Goal: Information Seeking & Learning: Learn about a topic

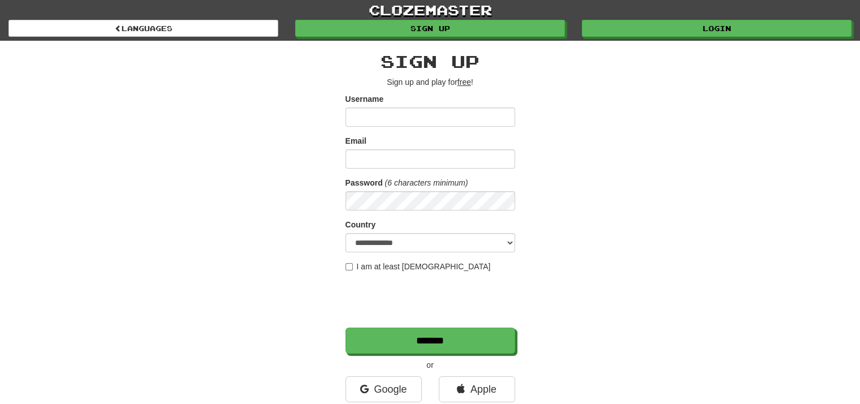
type input "*********"
click at [457, 163] on input "Email" at bounding box center [431, 158] width 170 height 19
click at [410, 162] on input "Email" at bounding box center [431, 158] width 170 height 19
click at [404, 163] on input "Email" at bounding box center [431, 158] width 170 height 19
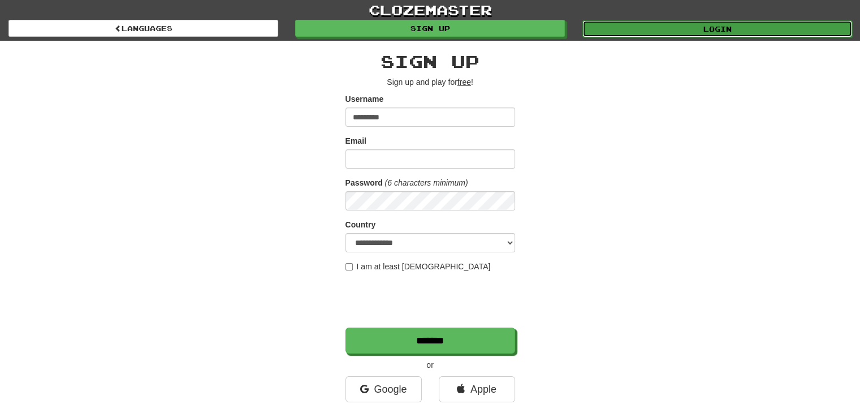
click at [712, 23] on link "Login" at bounding box center [718, 28] width 270 height 17
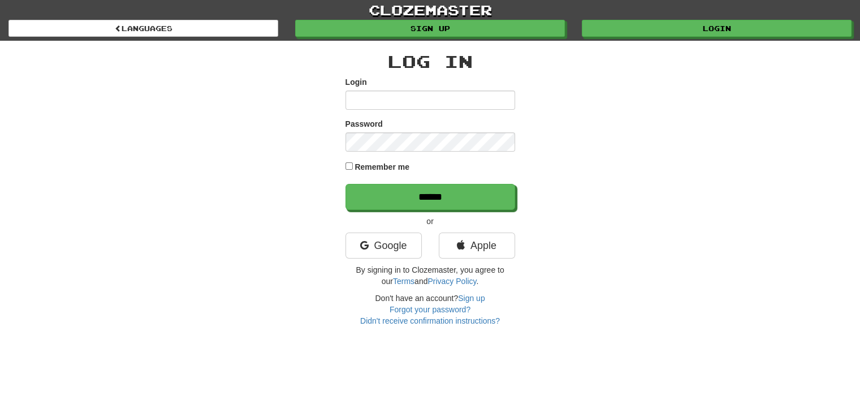
type input "*********"
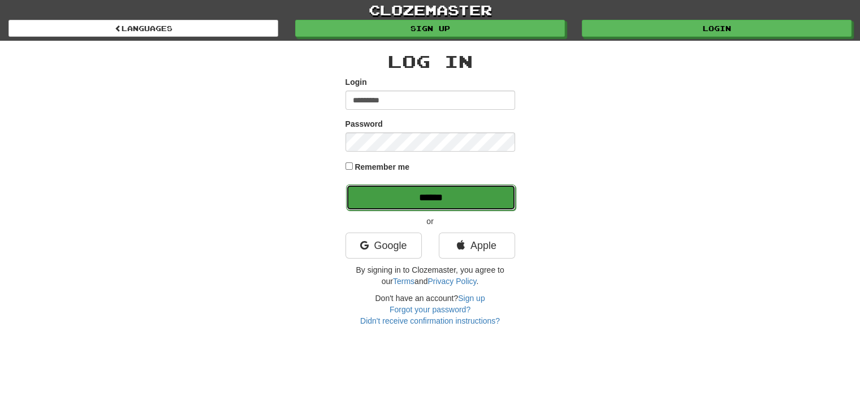
drag, startPoint x: 415, startPoint y: 196, endPoint x: 423, endPoint y: 197, distance: 7.4
click at [416, 196] on input "******" at bounding box center [431, 197] width 170 height 26
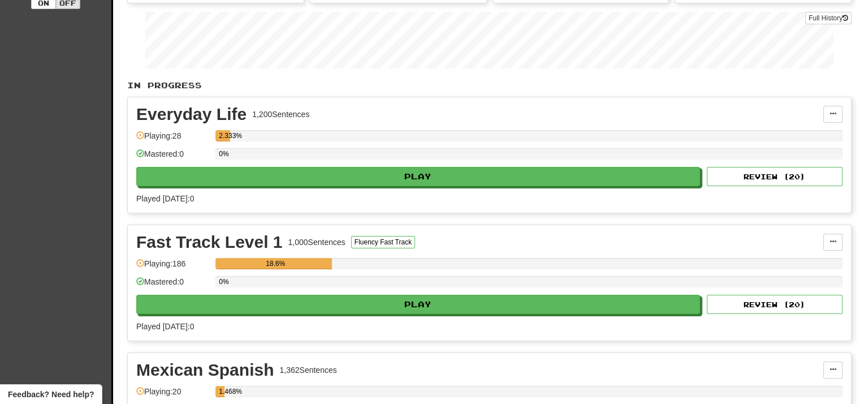
scroll to position [150, 0]
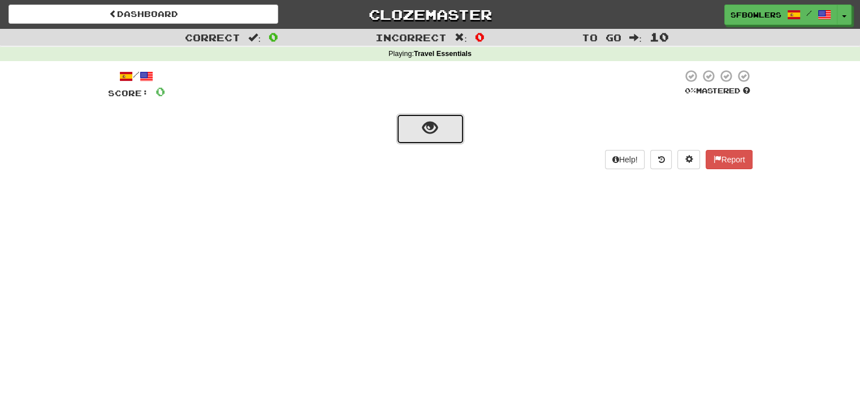
click at [425, 124] on span "show sentence" at bounding box center [430, 128] width 15 height 15
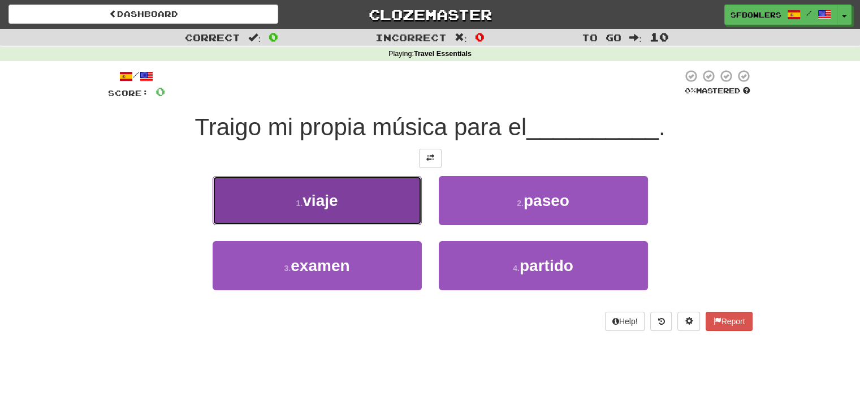
click at [341, 206] on button "1 . viaje" at bounding box center [317, 200] width 209 height 49
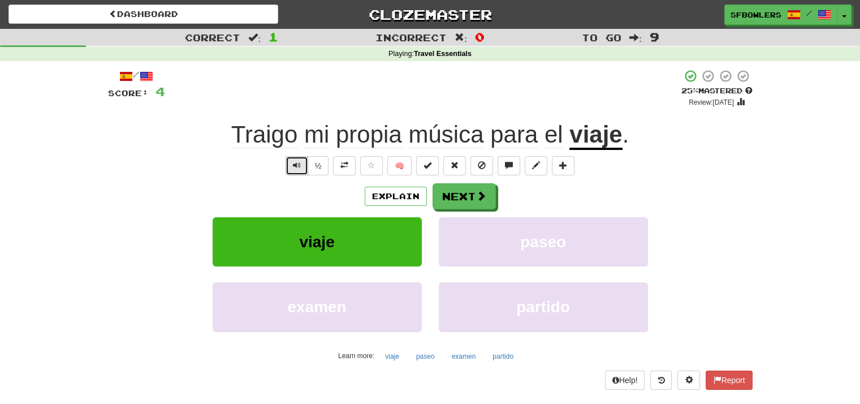
click at [290, 163] on button "Text-to-speech controls" at bounding box center [297, 165] width 23 height 19
click at [467, 194] on button "Next" at bounding box center [464, 197] width 63 height 26
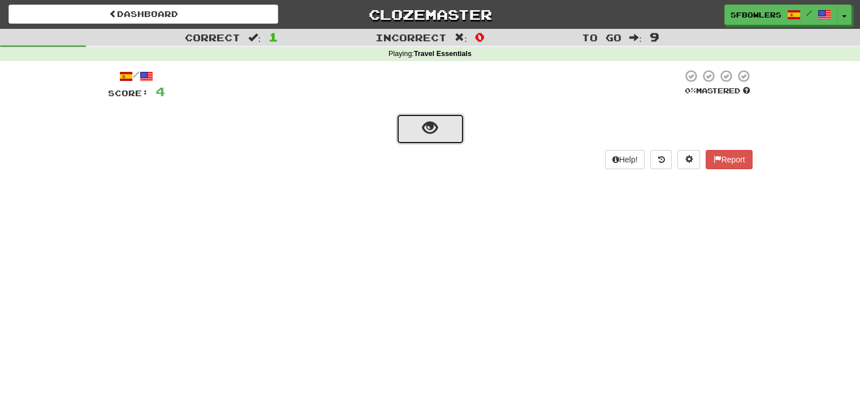
click at [427, 123] on span "show sentence" at bounding box center [430, 128] width 15 height 15
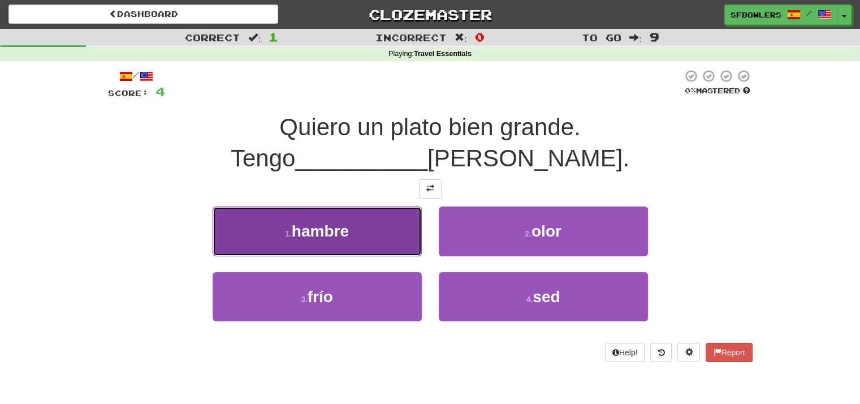
click at [328, 222] on span "hambre" at bounding box center [320, 231] width 57 height 18
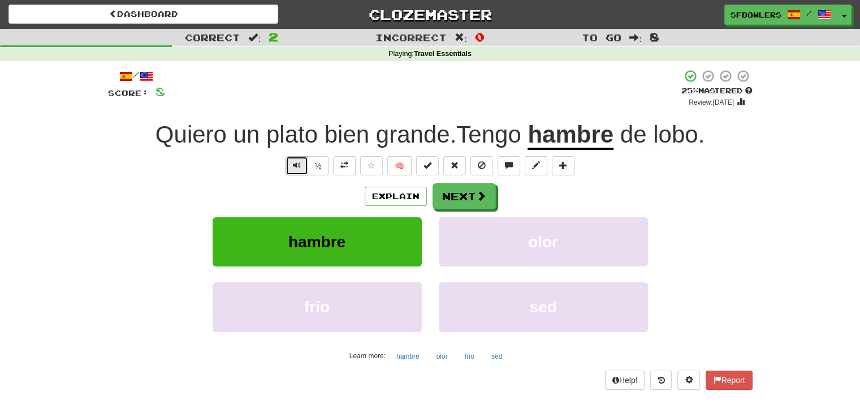
click at [296, 165] on span "Text-to-speech controls" at bounding box center [297, 165] width 8 height 8
click at [462, 194] on button "Next" at bounding box center [464, 197] width 63 height 26
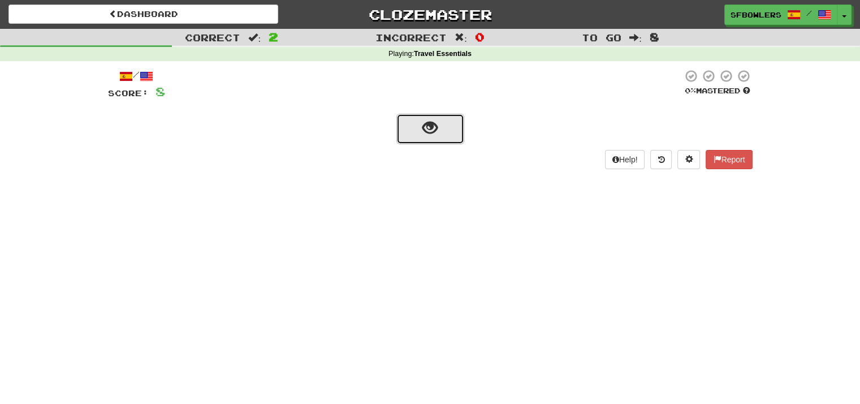
click at [430, 126] on span "show sentence" at bounding box center [430, 128] width 15 height 15
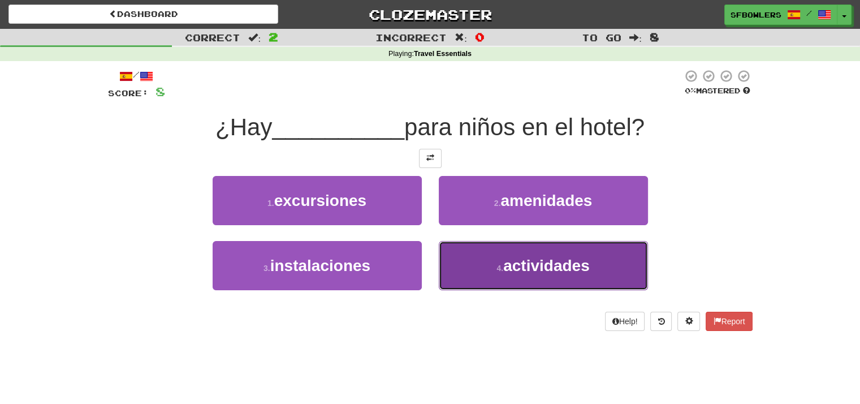
click at [548, 260] on span "actividades" at bounding box center [546, 266] width 87 height 18
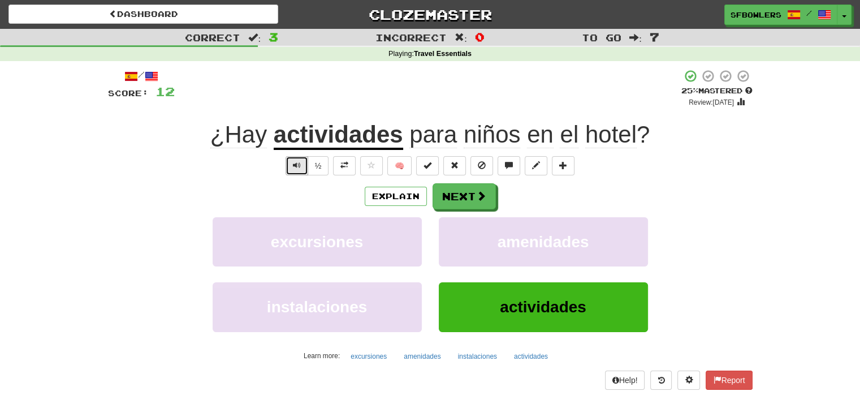
click at [292, 161] on button "Text-to-speech controls" at bounding box center [297, 165] width 23 height 19
click at [453, 191] on button "Next" at bounding box center [464, 197] width 63 height 26
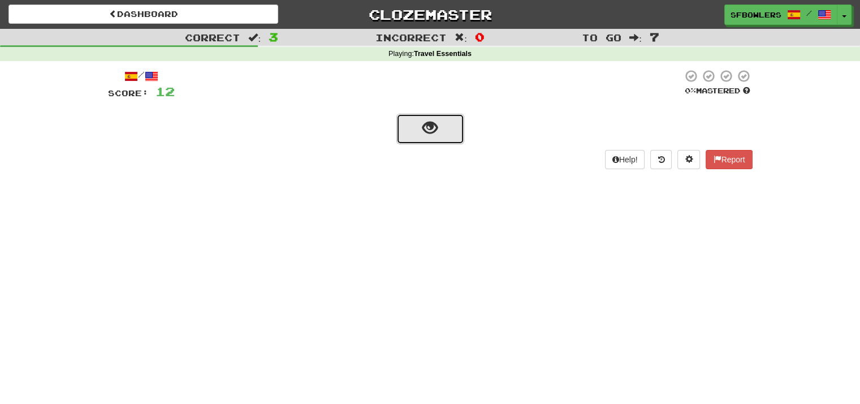
click at [426, 131] on span "show sentence" at bounding box center [430, 128] width 15 height 15
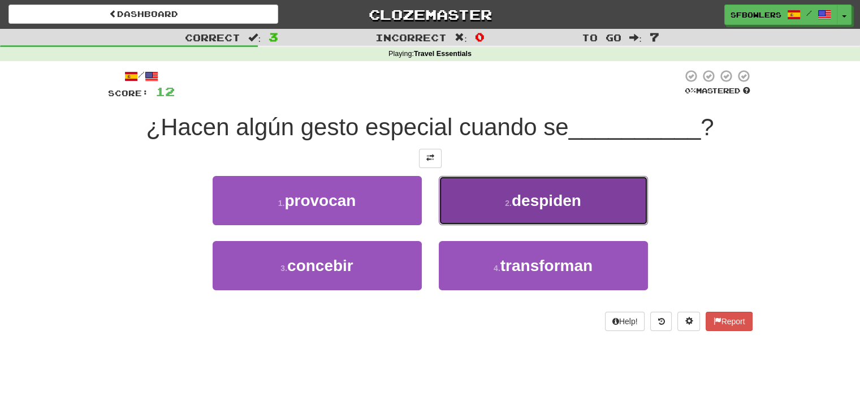
click at [533, 201] on span "despiden" at bounding box center [547, 201] width 70 height 18
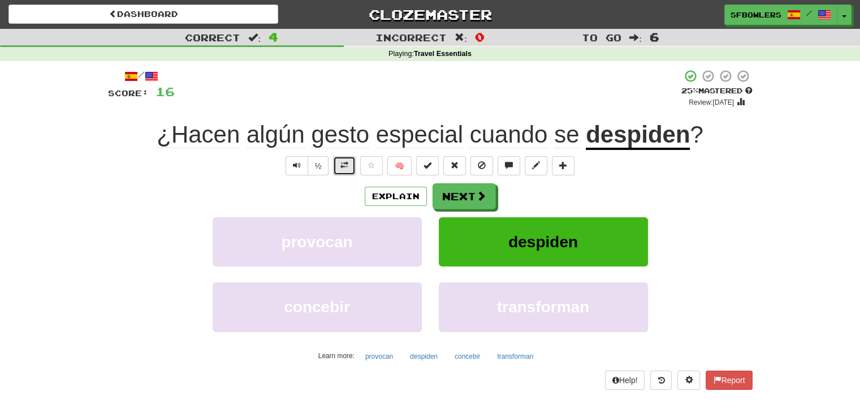
click at [344, 163] on span at bounding box center [345, 165] width 8 height 8
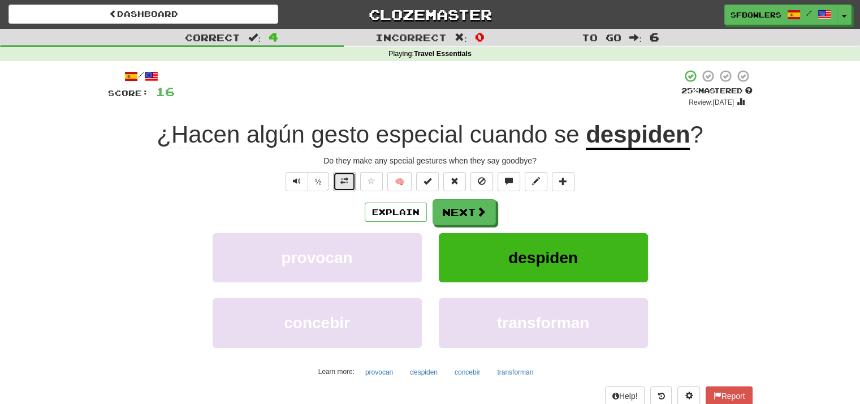
click at [344, 177] on span at bounding box center [345, 181] width 8 height 8
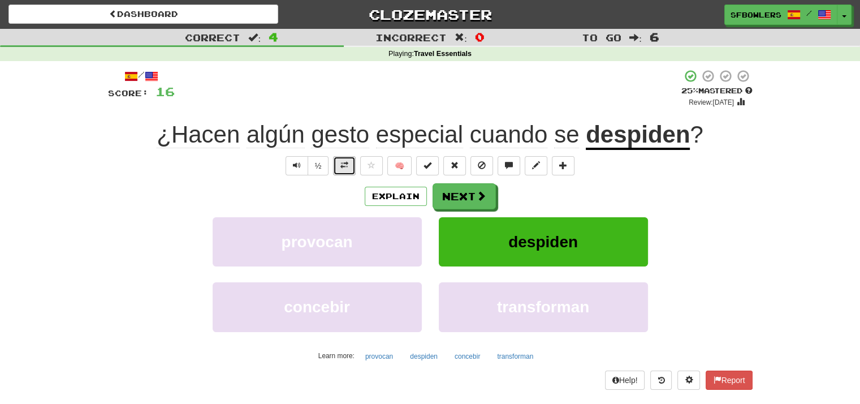
click at [349, 166] on button at bounding box center [344, 165] width 23 height 19
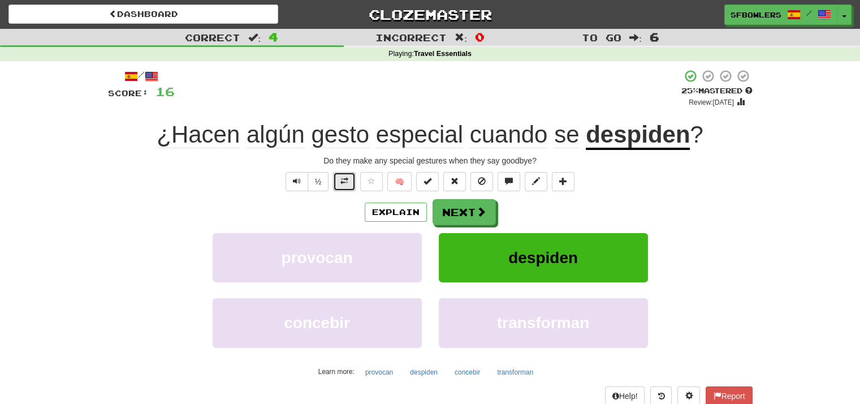
click at [344, 177] on span at bounding box center [345, 181] width 8 height 8
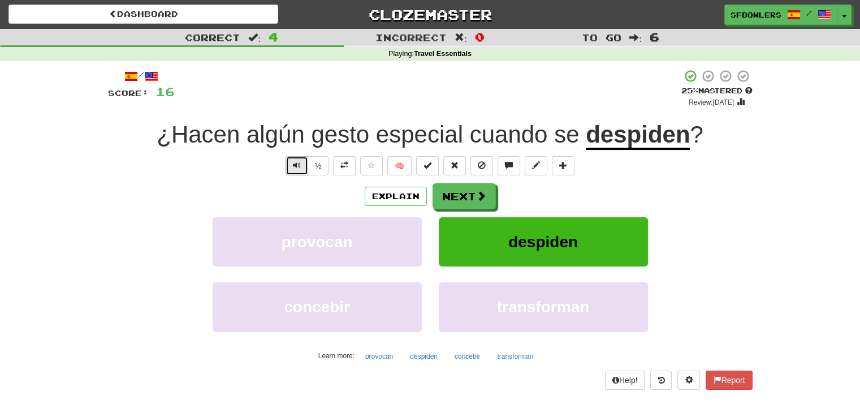
click at [294, 162] on span "Text-to-speech controls" at bounding box center [297, 165] width 8 height 8
click at [466, 191] on button "Next" at bounding box center [464, 196] width 63 height 26
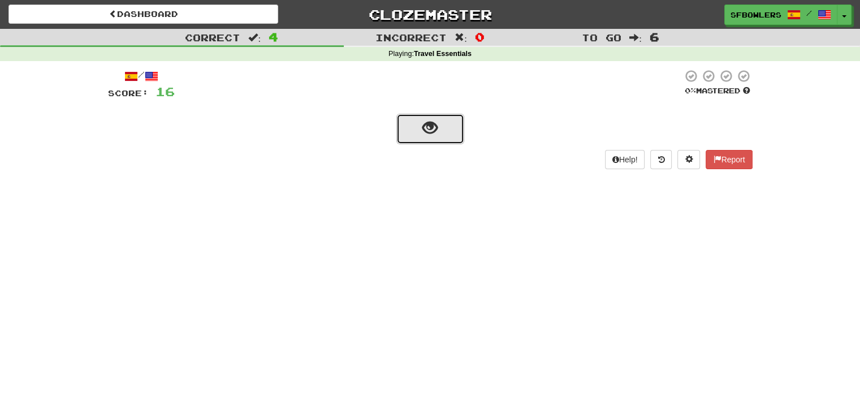
click at [438, 132] on button "show sentence" at bounding box center [431, 129] width 68 height 31
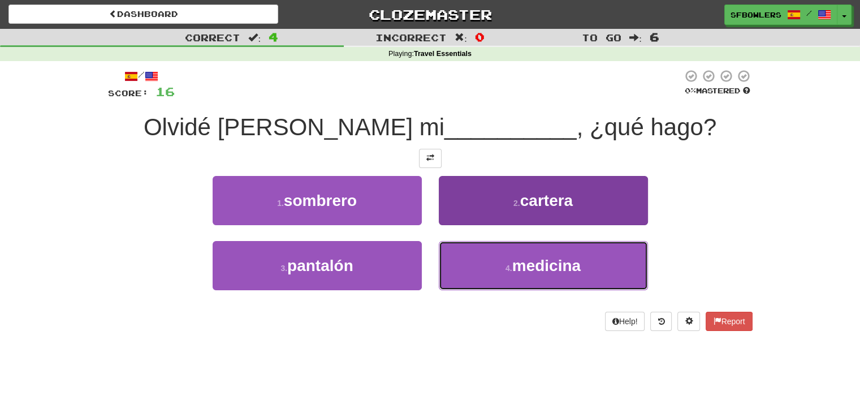
click at [536, 260] on span "medicina" at bounding box center [547, 266] width 68 height 18
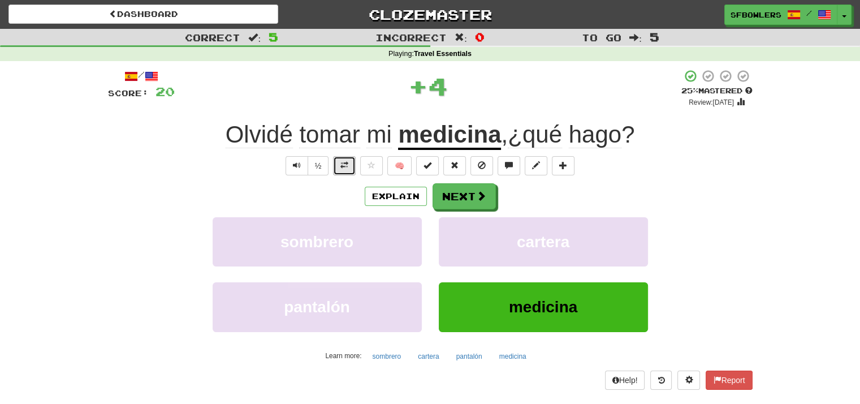
click at [339, 161] on button at bounding box center [344, 165] width 23 height 19
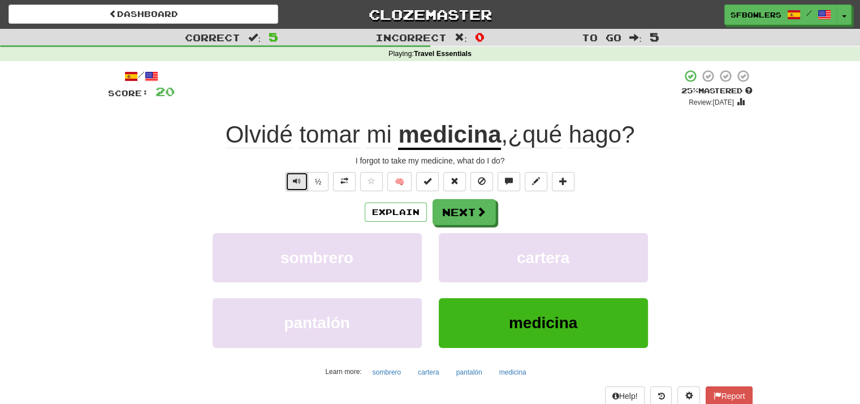
click at [300, 179] on span "Text-to-speech controls" at bounding box center [297, 181] width 8 height 8
click at [457, 211] on button "Next" at bounding box center [464, 213] width 63 height 26
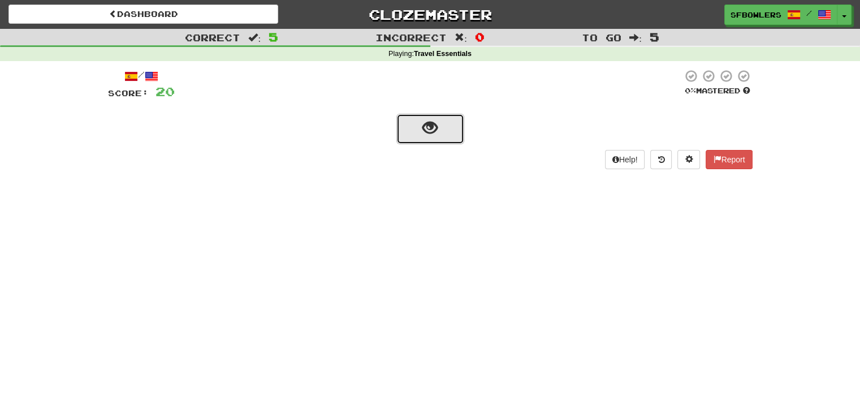
click at [437, 133] on span "show sentence" at bounding box center [430, 128] width 15 height 15
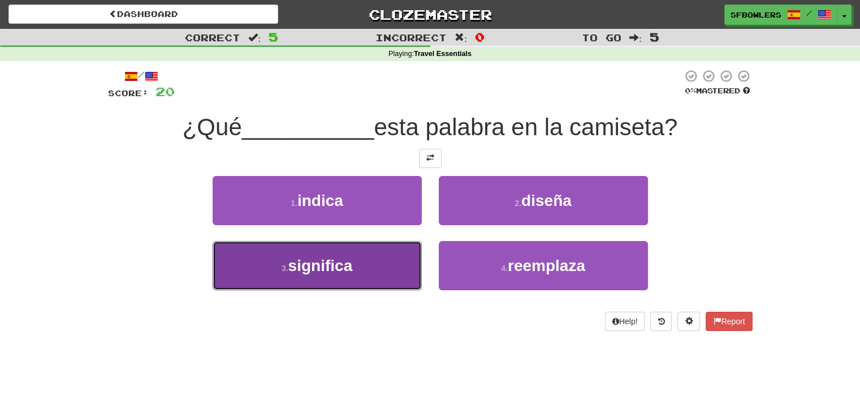
click at [326, 264] on span "significa" at bounding box center [321, 266] width 64 height 18
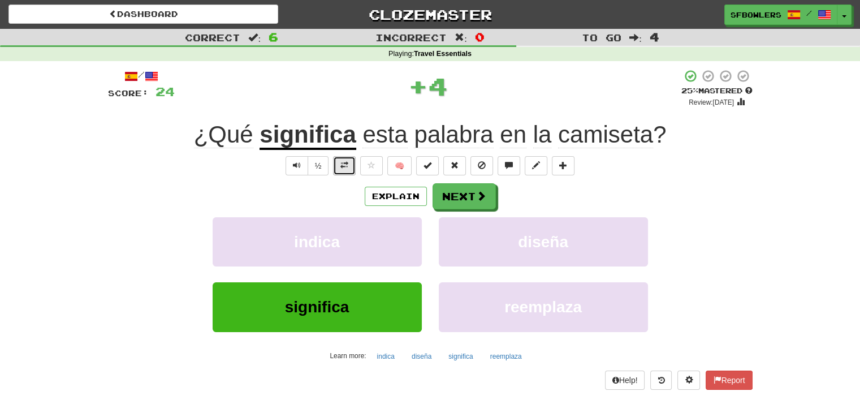
click at [343, 161] on span at bounding box center [345, 165] width 8 height 8
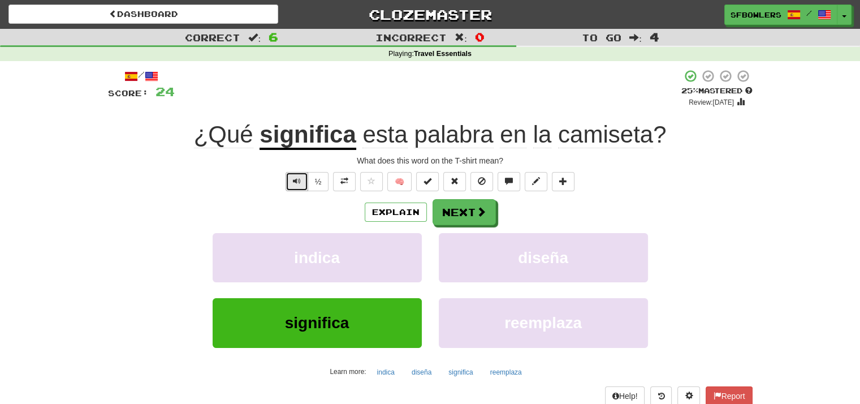
click at [295, 175] on button "Text-to-speech controls" at bounding box center [297, 181] width 23 height 19
click at [456, 212] on button "Next" at bounding box center [464, 213] width 63 height 26
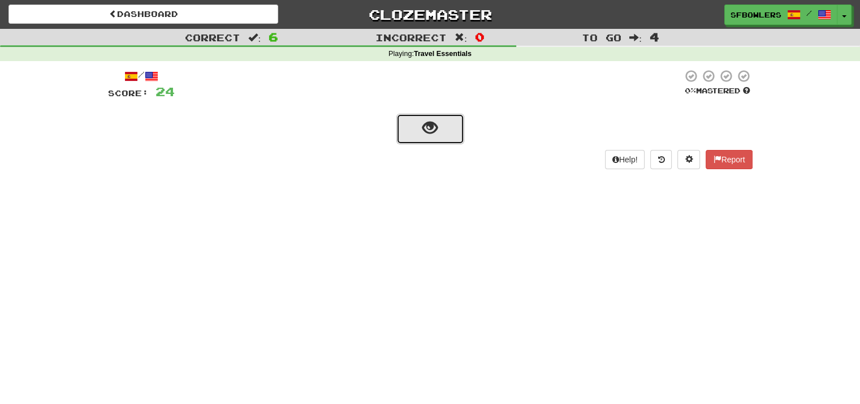
click at [423, 118] on button "show sentence" at bounding box center [431, 129] width 68 height 31
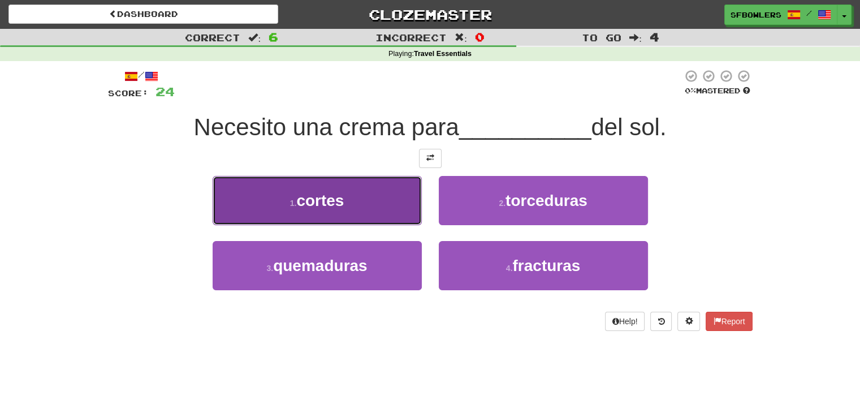
click at [308, 197] on span "cortes" at bounding box center [320, 201] width 48 height 18
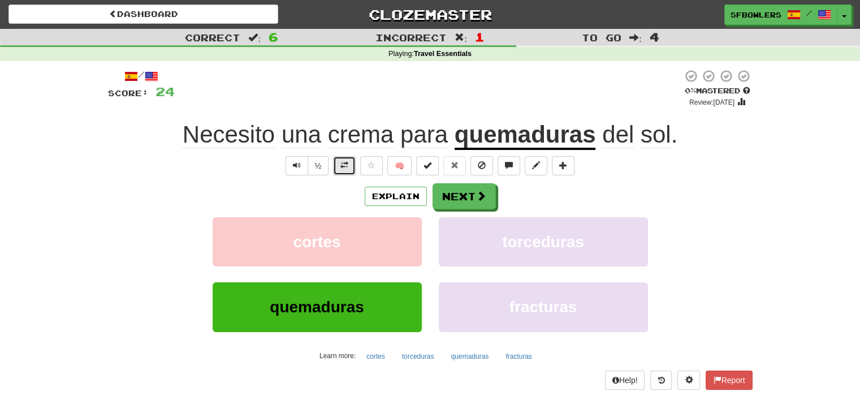
click at [344, 161] on span at bounding box center [345, 165] width 8 height 8
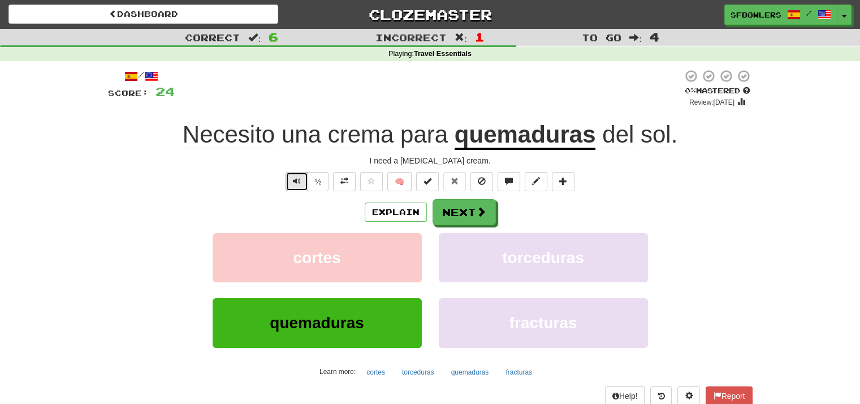
click at [296, 181] on span "Text-to-speech controls" at bounding box center [297, 181] width 8 height 8
click at [298, 181] on span "Text-to-speech controls" at bounding box center [297, 181] width 8 height 8
click at [298, 180] on span "Text-to-speech controls" at bounding box center [297, 181] width 8 height 8
click at [384, 210] on button "Explain" at bounding box center [396, 212] width 62 height 19
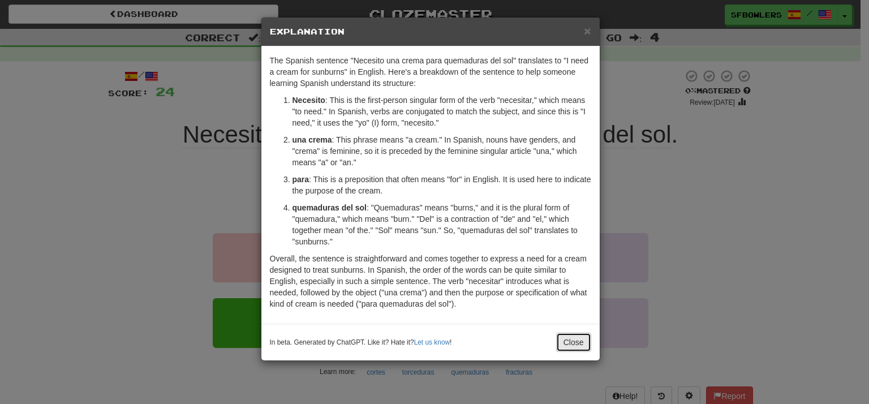
click at [570, 341] on button "Close" at bounding box center [573, 342] width 35 height 19
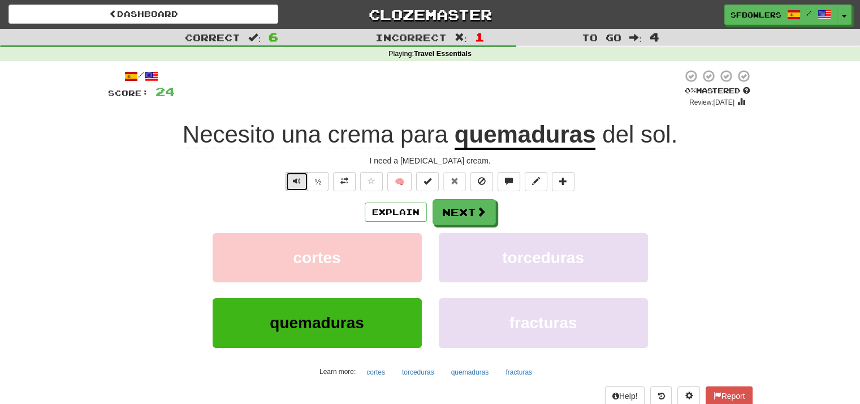
click at [295, 178] on span "Text-to-speech controls" at bounding box center [297, 181] width 8 height 8
click at [455, 212] on button "Next" at bounding box center [464, 213] width 63 height 26
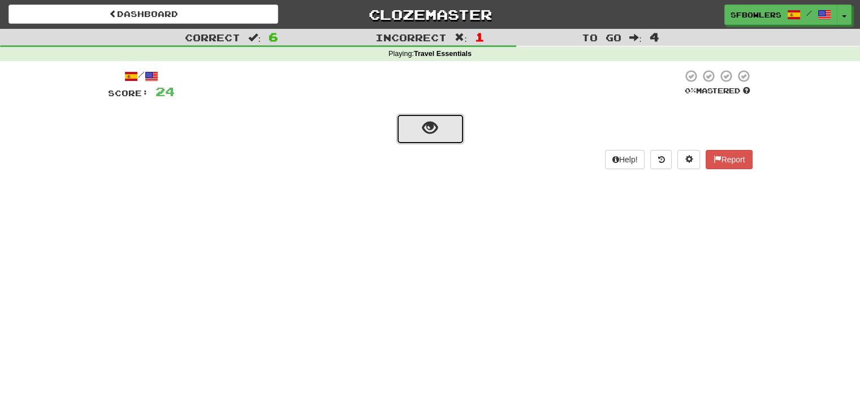
click at [436, 121] on span "show sentence" at bounding box center [430, 128] width 15 height 15
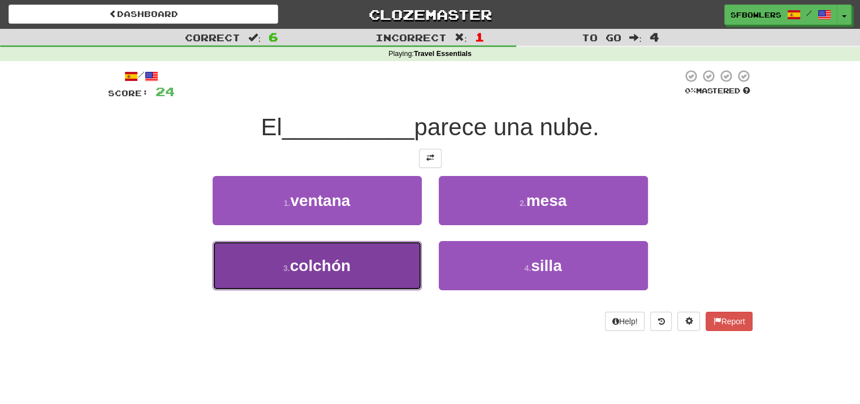
click at [355, 265] on button "3 . colchón" at bounding box center [317, 265] width 209 height 49
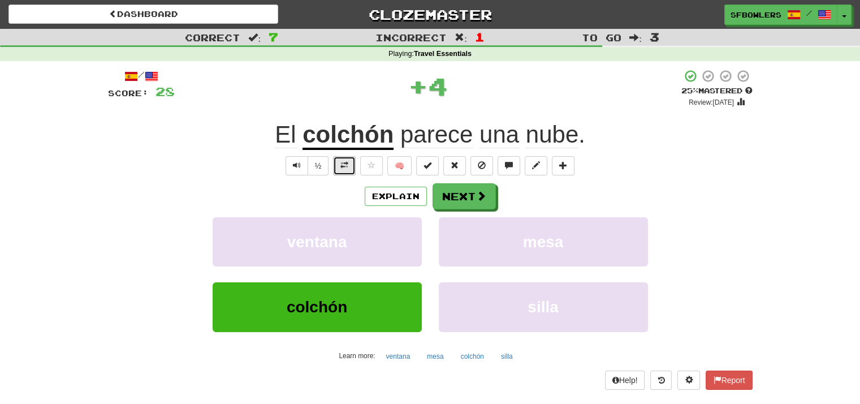
click at [343, 162] on span at bounding box center [345, 165] width 8 height 8
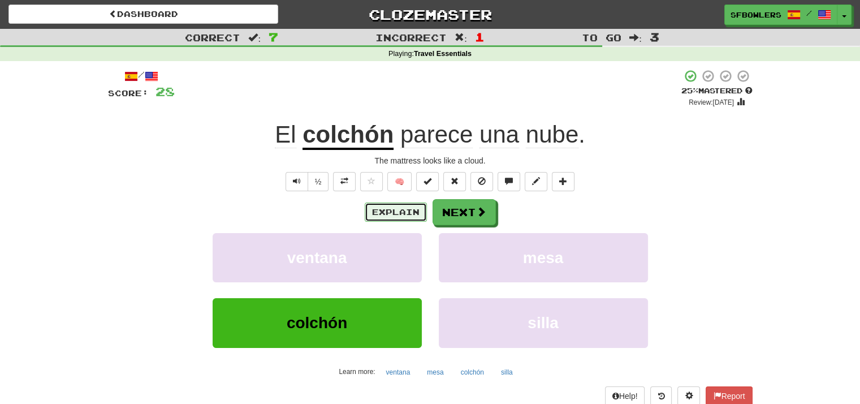
click at [398, 208] on button "Explain" at bounding box center [396, 212] width 62 height 19
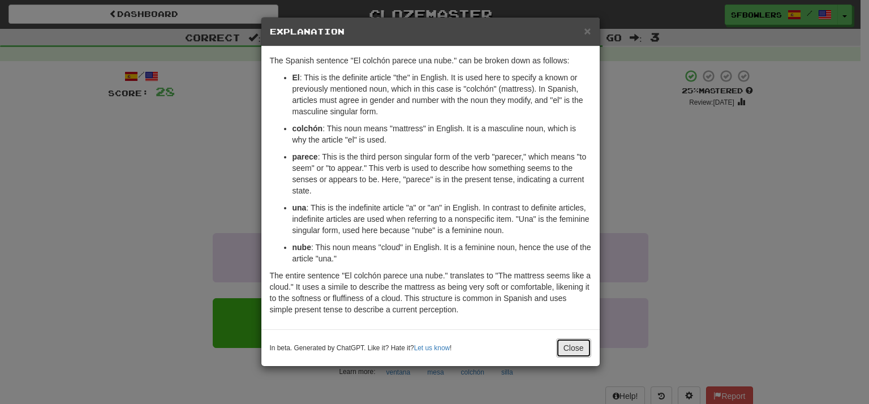
click at [580, 354] on button "Close" at bounding box center [573, 347] width 35 height 19
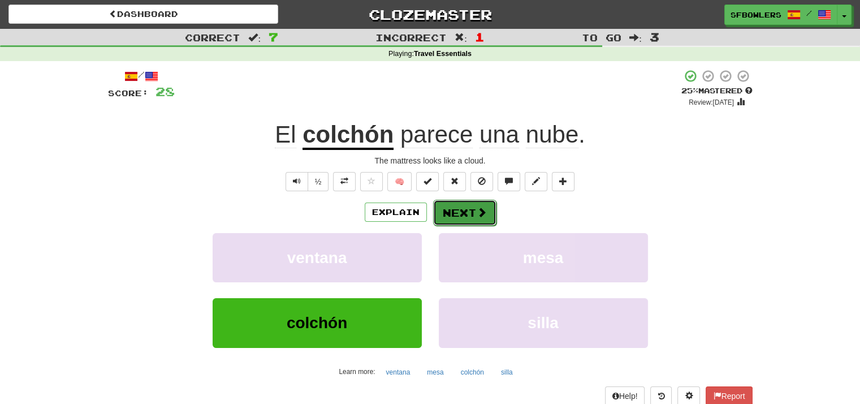
click at [474, 211] on button "Next" at bounding box center [464, 213] width 63 height 26
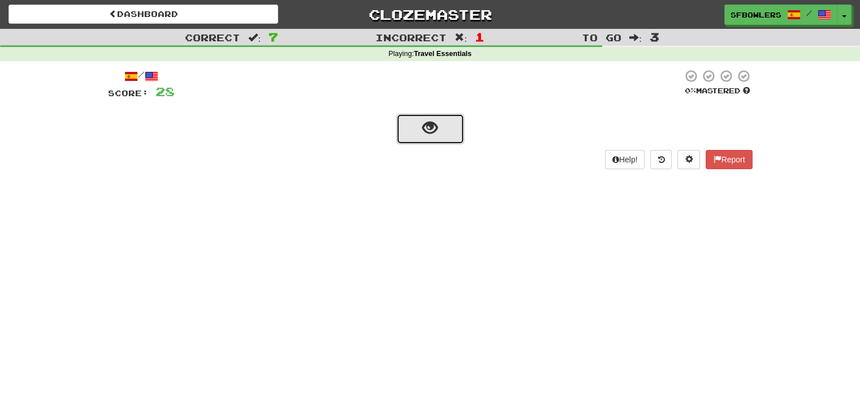
click at [425, 132] on span "show sentence" at bounding box center [430, 128] width 15 height 15
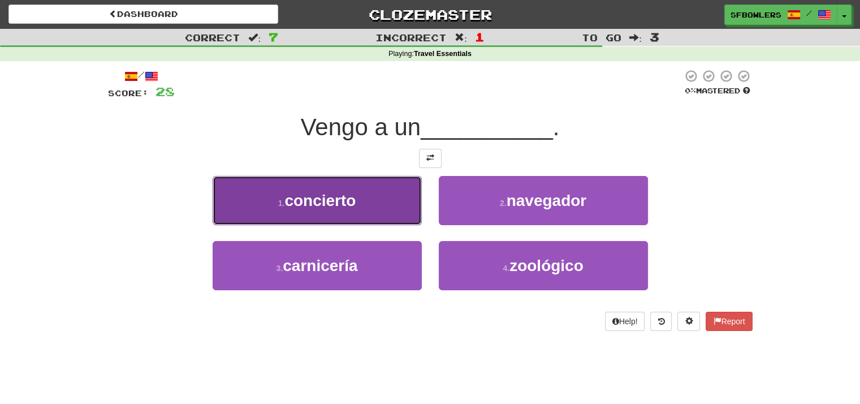
click at [362, 197] on button "1 . concierto" at bounding box center [317, 200] width 209 height 49
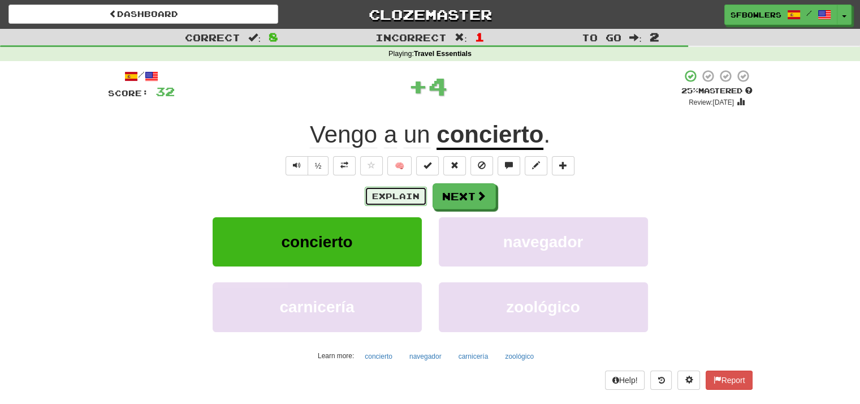
click at [395, 197] on button "Explain" at bounding box center [396, 196] width 62 height 19
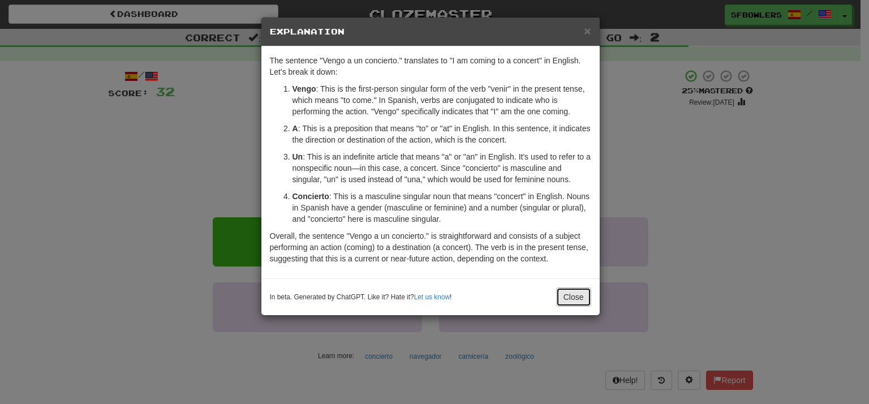
click at [576, 298] on button "Close" at bounding box center [573, 296] width 35 height 19
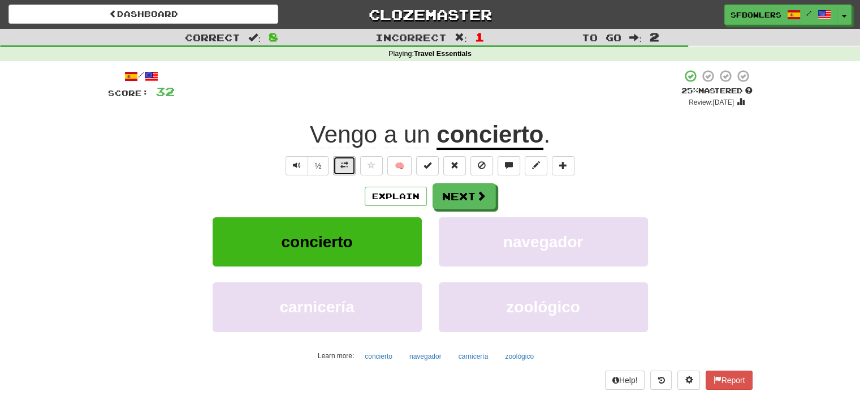
click at [342, 165] on span at bounding box center [345, 165] width 8 height 8
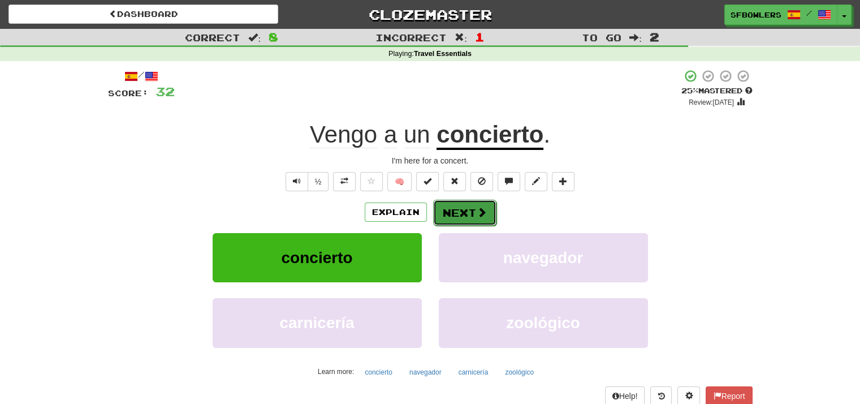
click at [457, 214] on button "Next" at bounding box center [464, 213] width 63 height 26
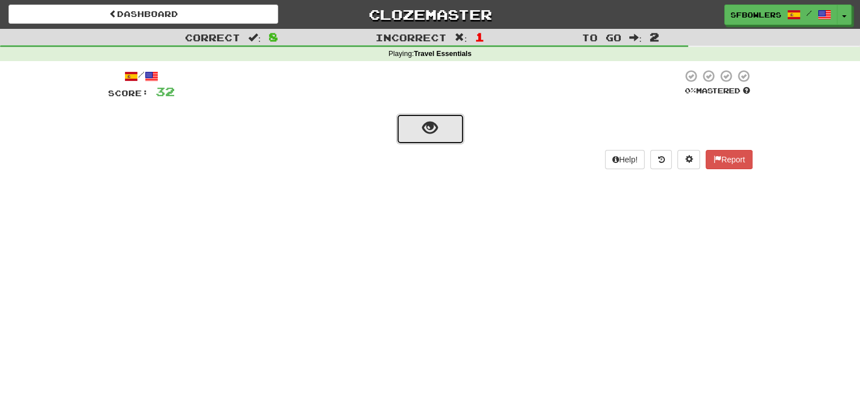
click at [432, 128] on span "show sentence" at bounding box center [430, 128] width 15 height 15
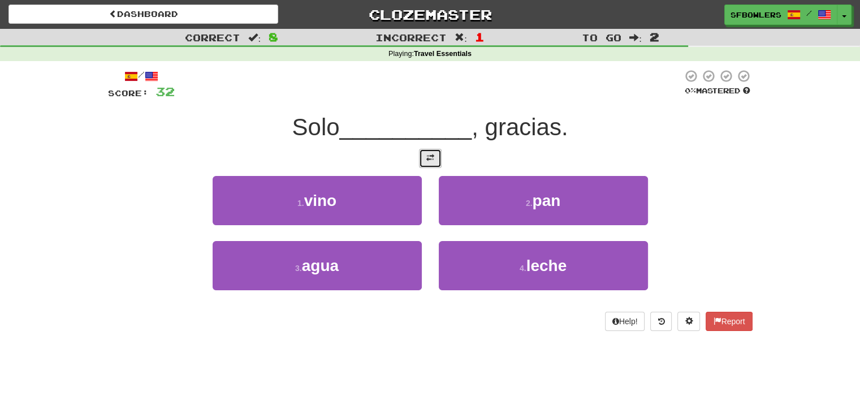
click at [430, 156] on span at bounding box center [431, 158] width 8 height 8
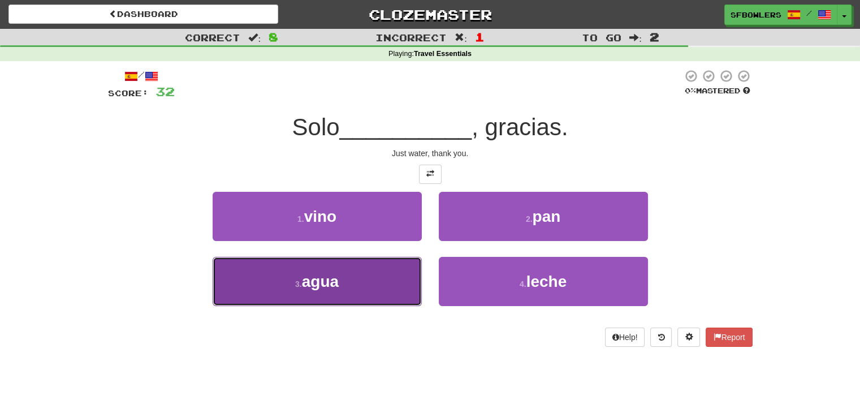
click at [354, 277] on button "3 . agua" at bounding box center [317, 281] width 209 height 49
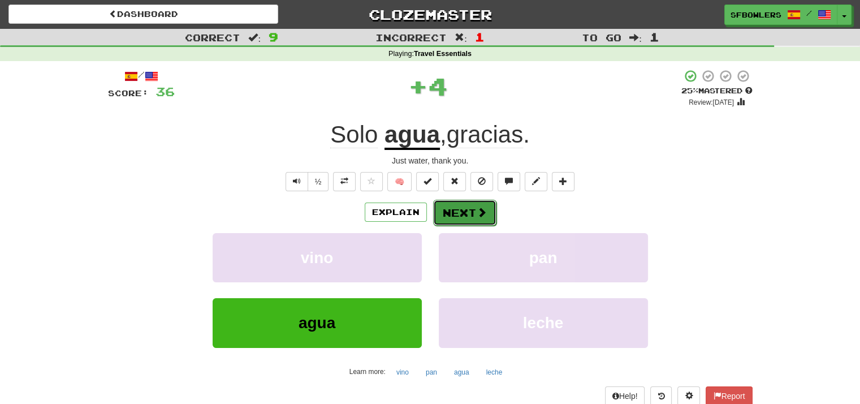
click at [459, 214] on button "Next" at bounding box center [464, 213] width 63 height 26
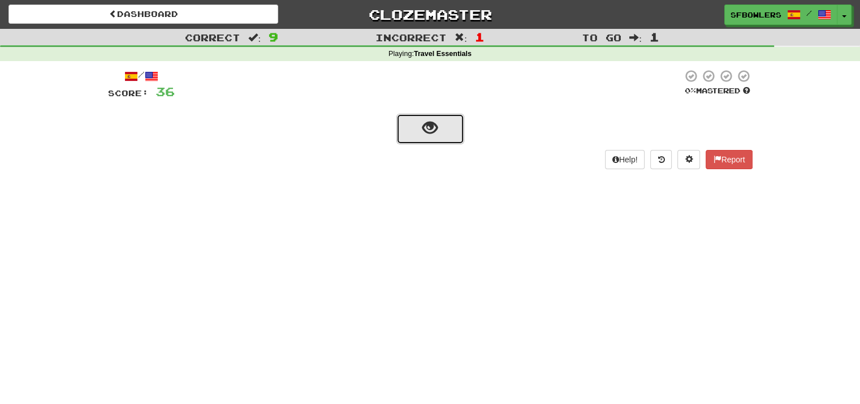
click at [420, 128] on button "show sentence" at bounding box center [431, 129] width 68 height 31
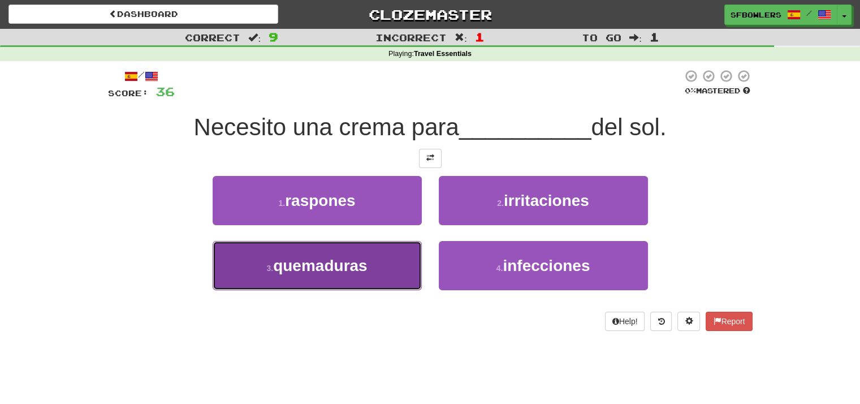
click at [346, 266] on span "quemaduras" at bounding box center [320, 266] width 94 height 18
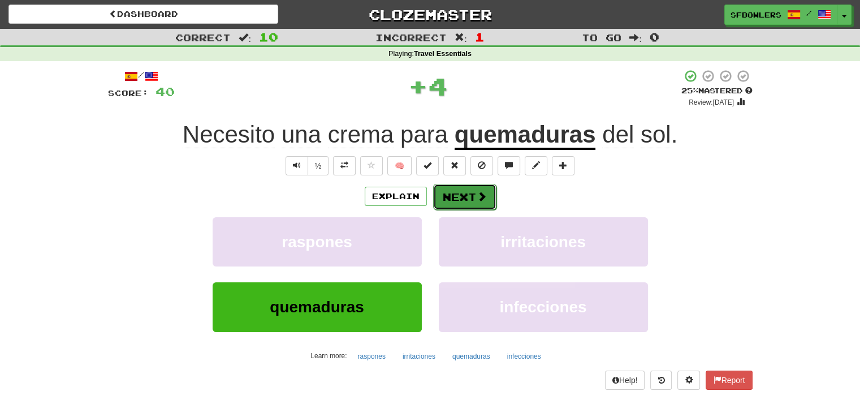
click at [471, 192] on button "Next" at bounding box center [464, 197] width 63 height 26
